Goal: Communication & Community: Ask a question

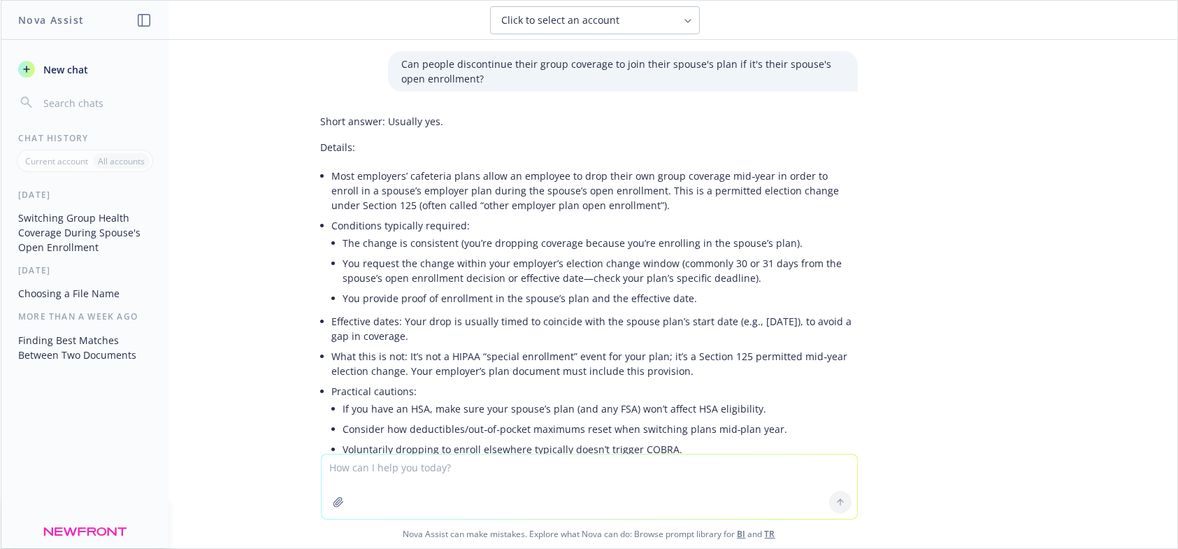
scroll to position [214, 0]
